Goal: Information Seeking & Learning: Check status

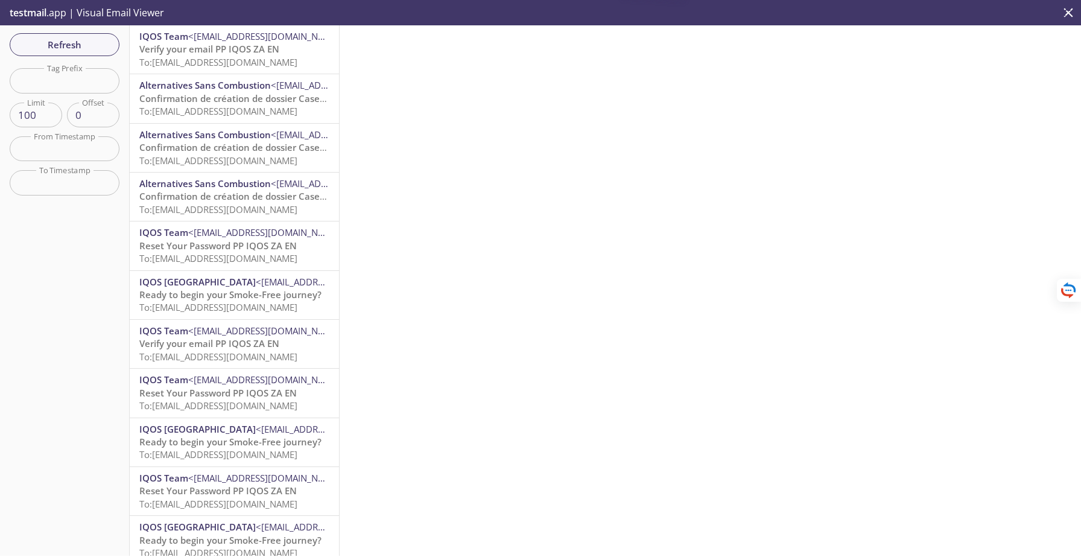
click at [242, 40] on span "<[EMAIL_ADDRESS][DOMAIN_NAME]>" at bounding box center [266, 36] width 156 height 12
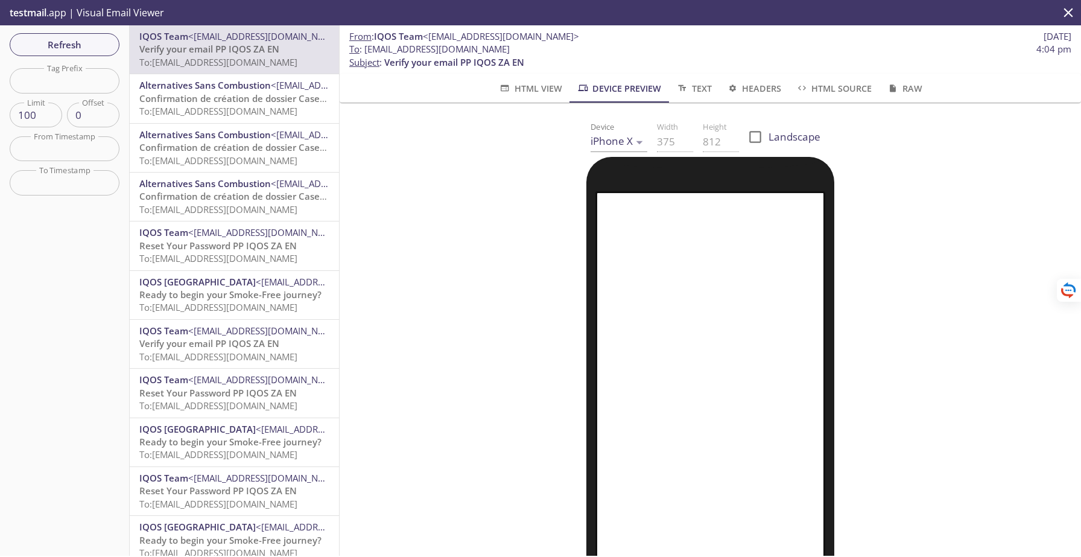
drag, startPoint x: 549, startPoint y: 53, endPoint x: 366, endPoint y: 50, distance: 183.4
click at [366, 50] on span "To : [EMAIL_ADDRESS][DOMAIN_NAME] 4:04 pm" at bounding box center [710, 49] width 722 height 13
copy span "[EMAIL_ADDRESS][DOMAIN_NAME]"
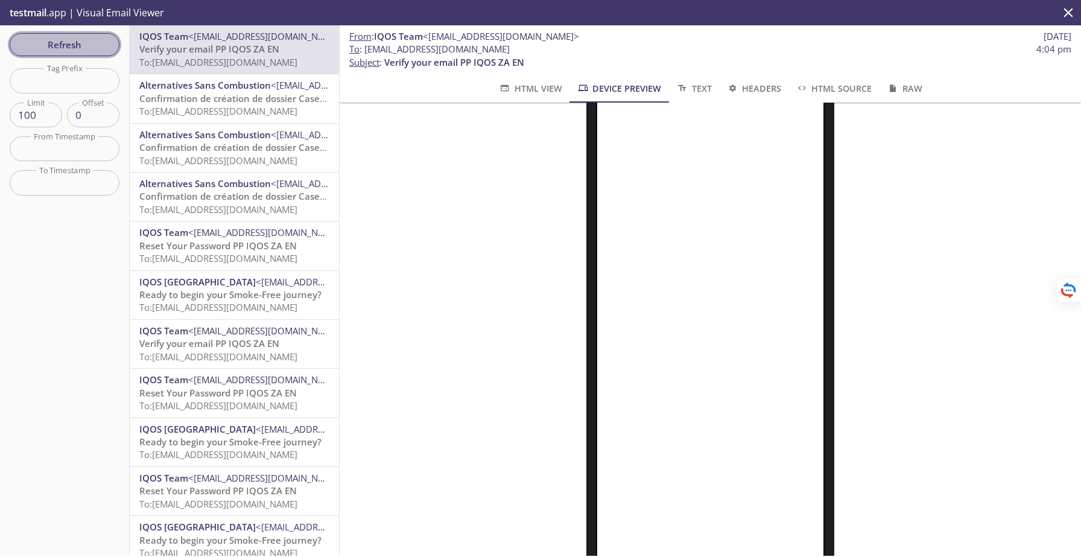
click at [65, 48] on span "Refresh" at bounding box center [64, 45] width 91 height 16
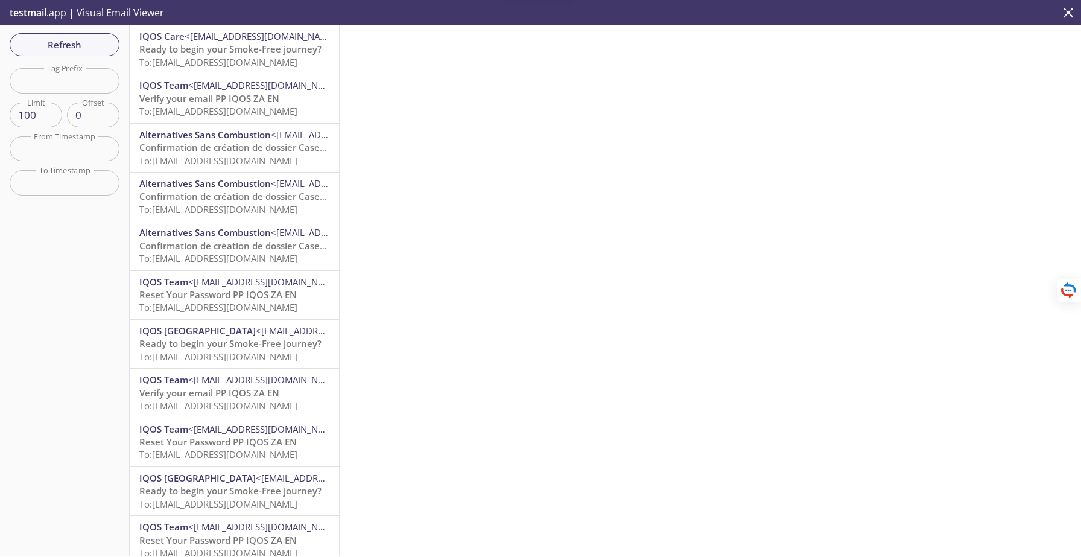
click at [188, 60] on span "To: [EMAIL_ADDRESS][DOMAIN_NAME]" at bounding box center [218, 62] width 158 height 12
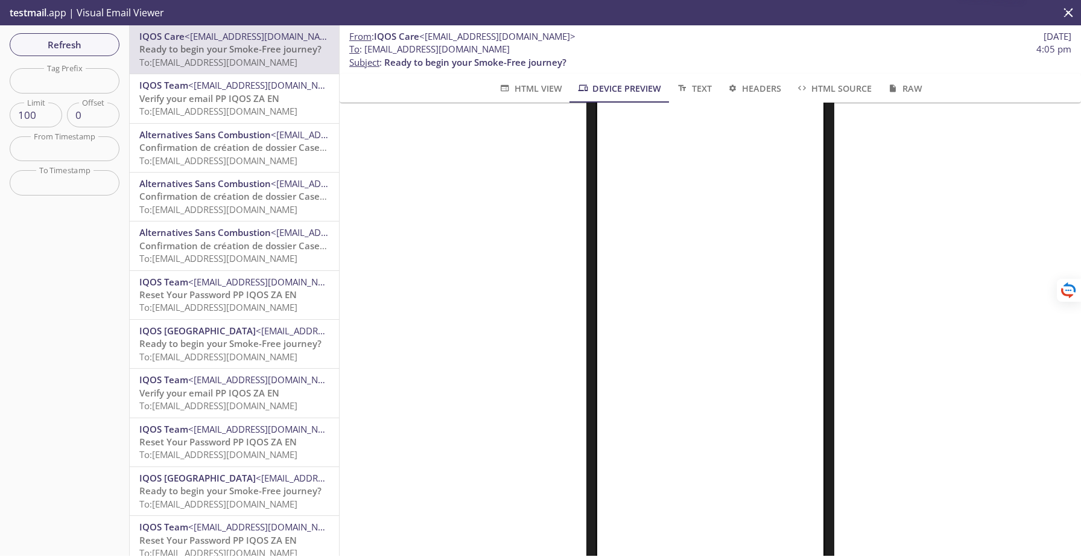
scroll to position [143, 0]
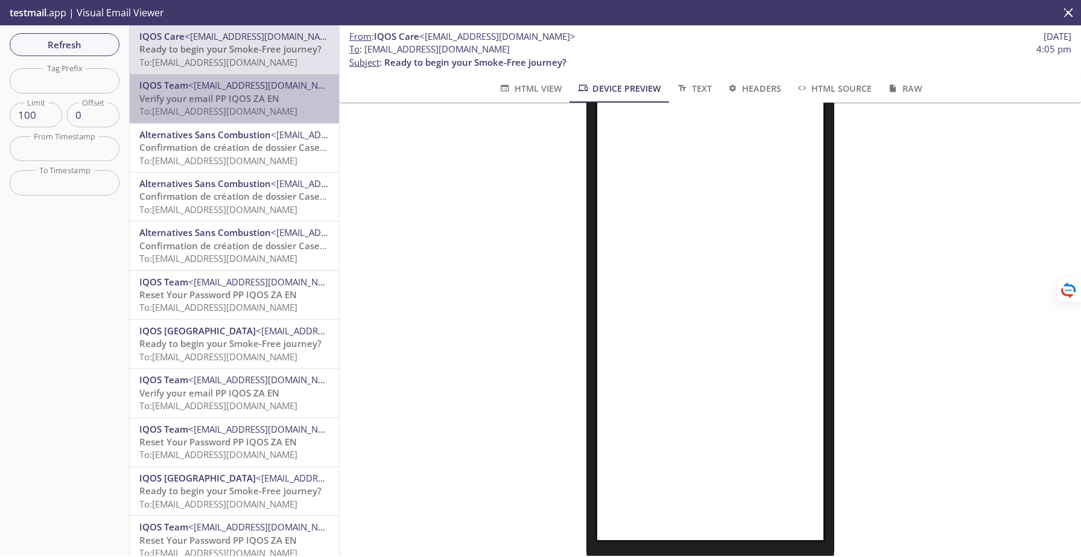
click at [206, 106] on span "To: [EMAIL_ADDRESS][DOMAIN_NAME]" at bounding box center [218, 111] width 158 height 12
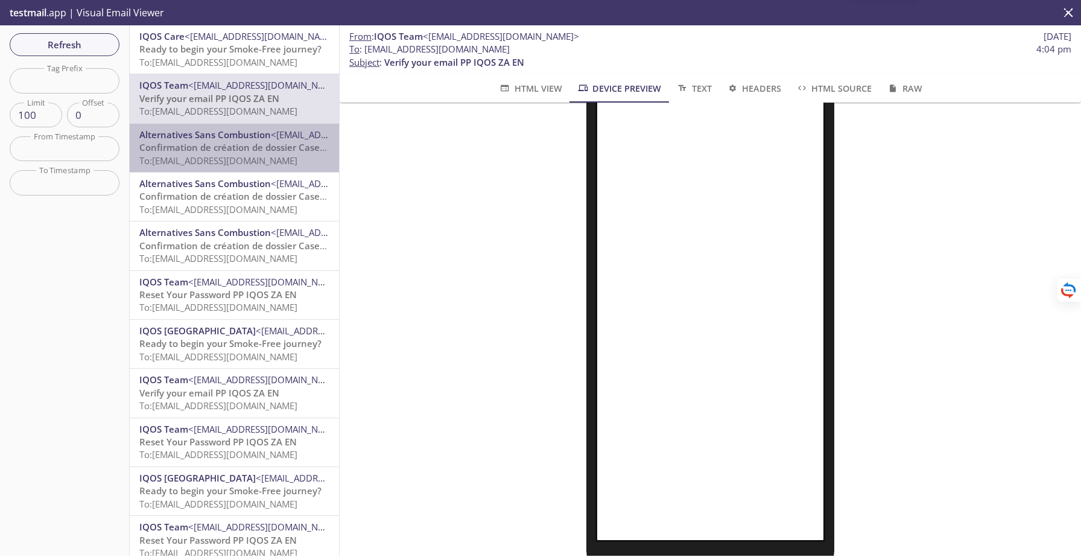
click at [215, 147] on span "Confirmation de création de dossier Case#00305339" at bounding box center [254, 147] width 230 height 12
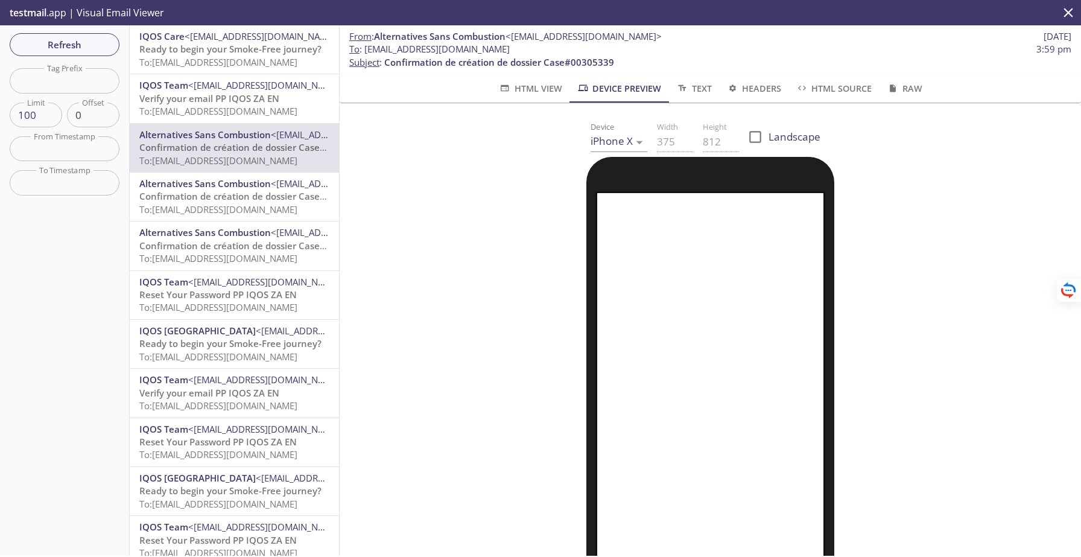
click at [223, 71] on div "IQOS Care <[EMAIL_ADDRESS][DOMAIN_NAME]> Ready to begin your Smoke-Free journey…" at bounding box center [234, 49] width 209 height 48
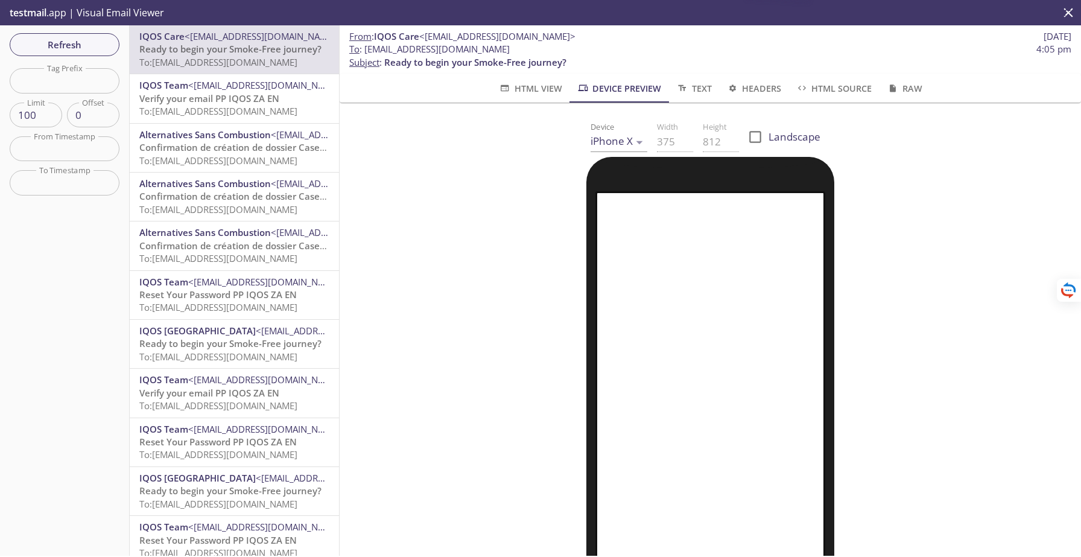
click at [240, 115] on span "To: [EMAIL_ADDRESS][DOMAIN_NAME]" at bounding box center [218, 111] width 158 height 12
